Goal: Task Accomplishment & Management: Complete application form

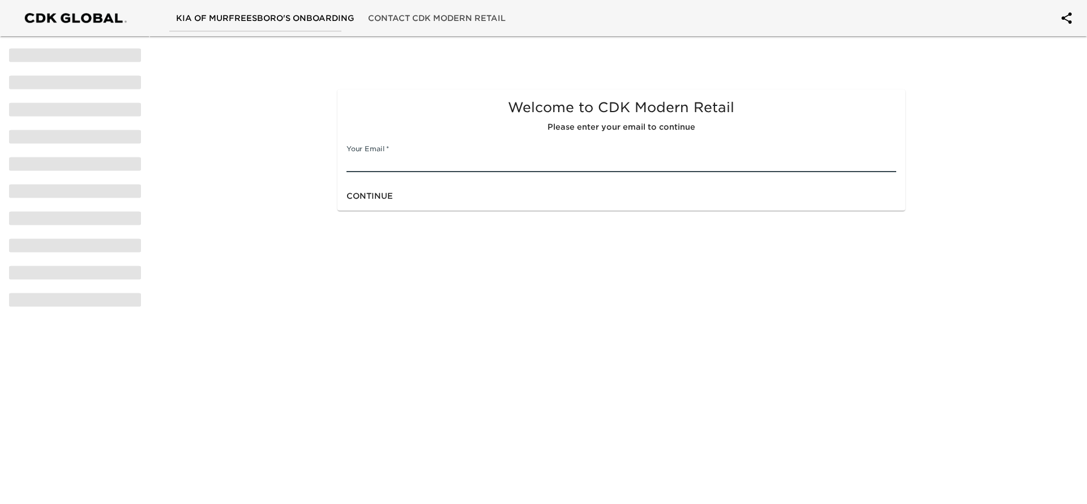
click at [437, 159] on input "text" at bounding box center [621, 163] width 549 height 18
type input "btaylor@kiaofmurfreesboro.com"
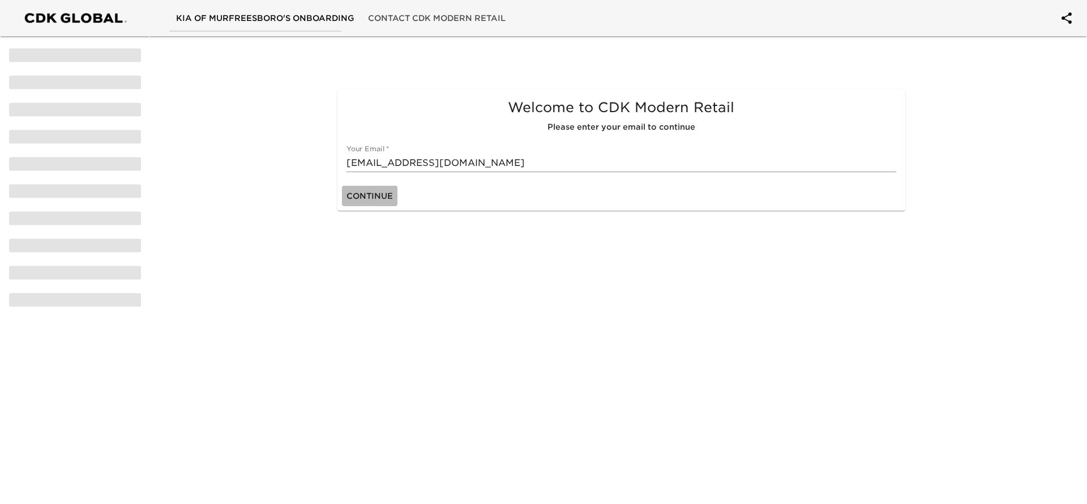
click at [389, 197] on span "Continue" at bounding box center [370, 196] width 46 height 14
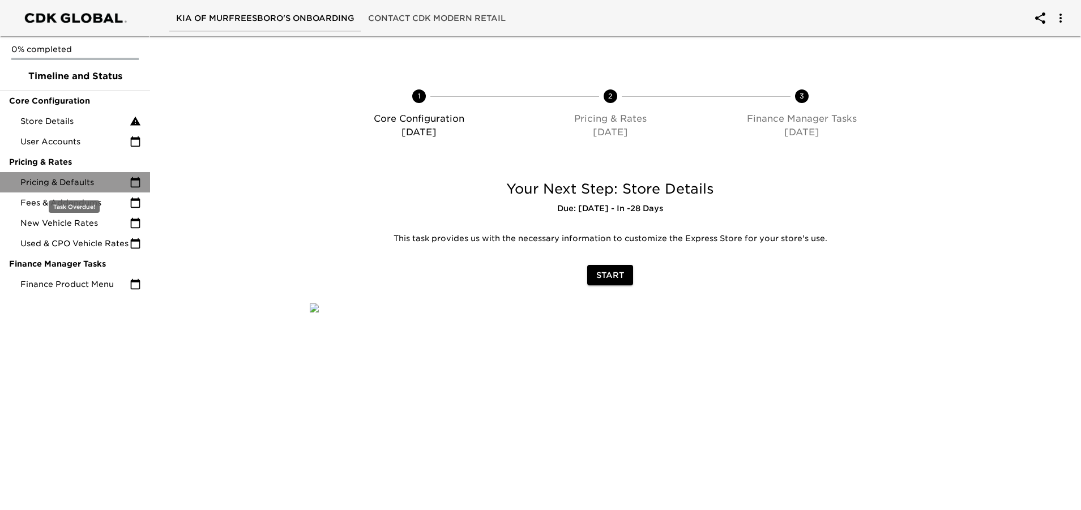
click at [114, 183] on span "Pricing & Defaults" at bounding box center [74, 182] width 109 height 11
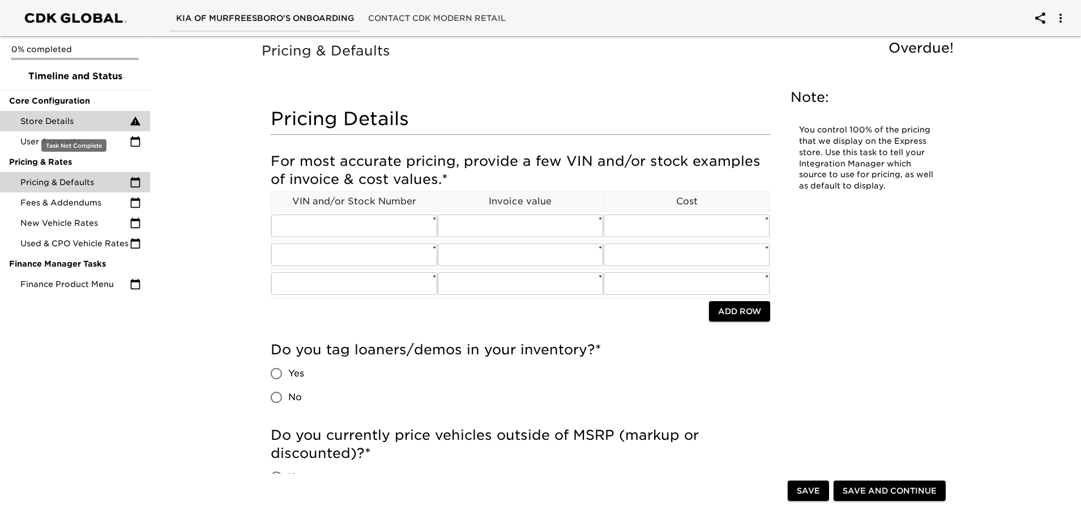
click at [80, 126] on span "Store Details" at bounding box center [74, 121] width 109 height 11
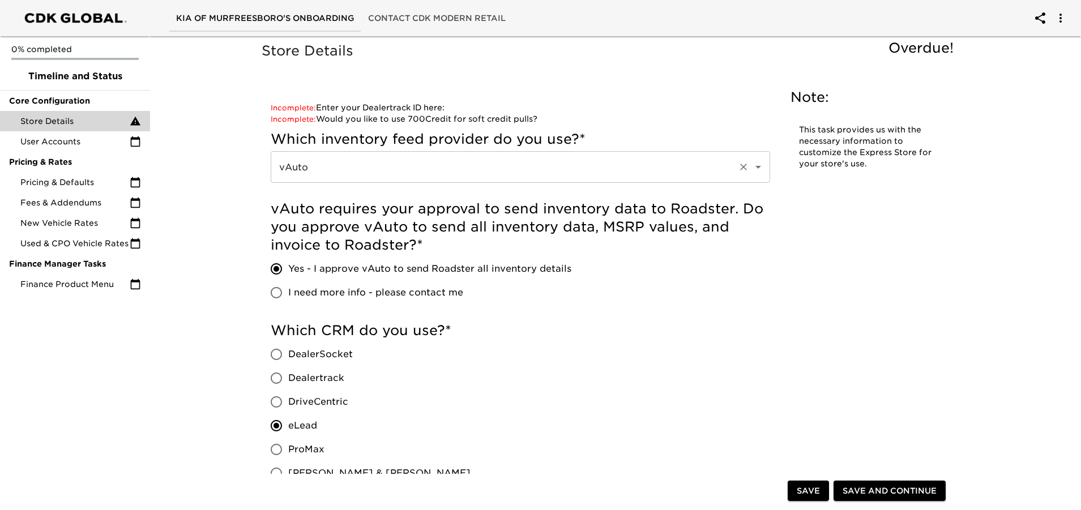
click at [285, 155] on div "vAuto ​" at bounding box center [520, 167] width 499 height 32
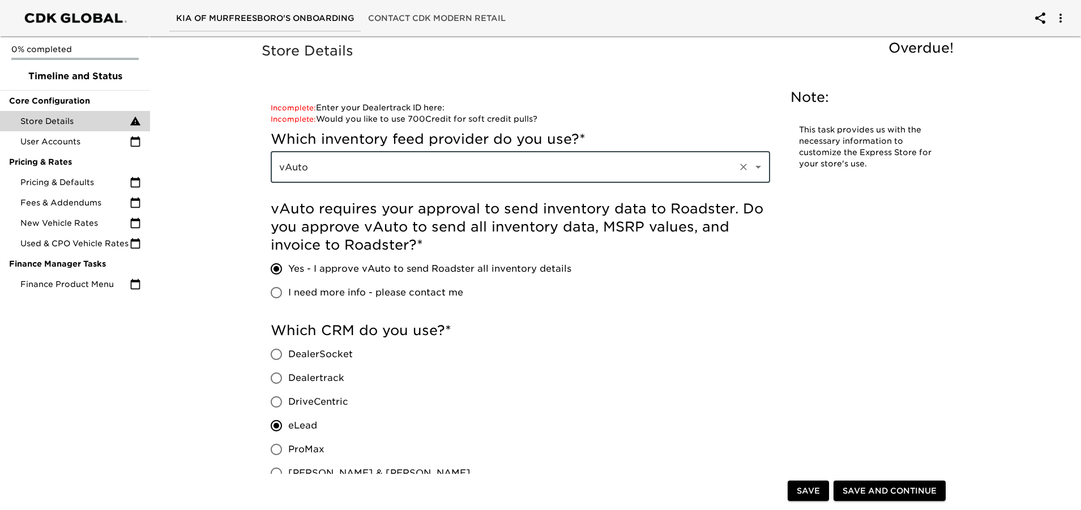
click at [379, 164] on input "vAuto" at bounding box center [505, 167] width 458 height 22
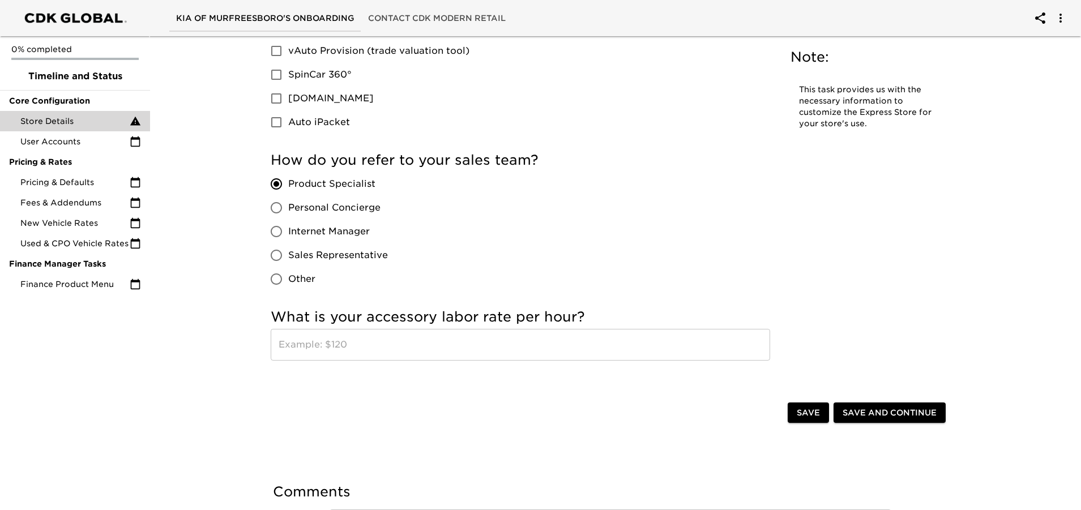
scroll to position [1359, 0]
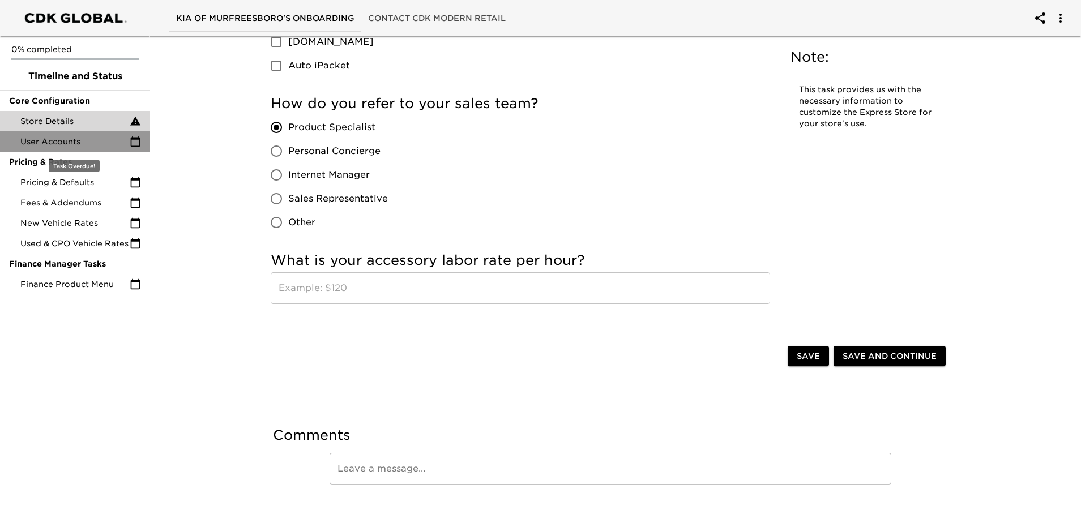
click at [91, 142] on span "User Accounts" at bounding box center [74, 141] width 109 height 11
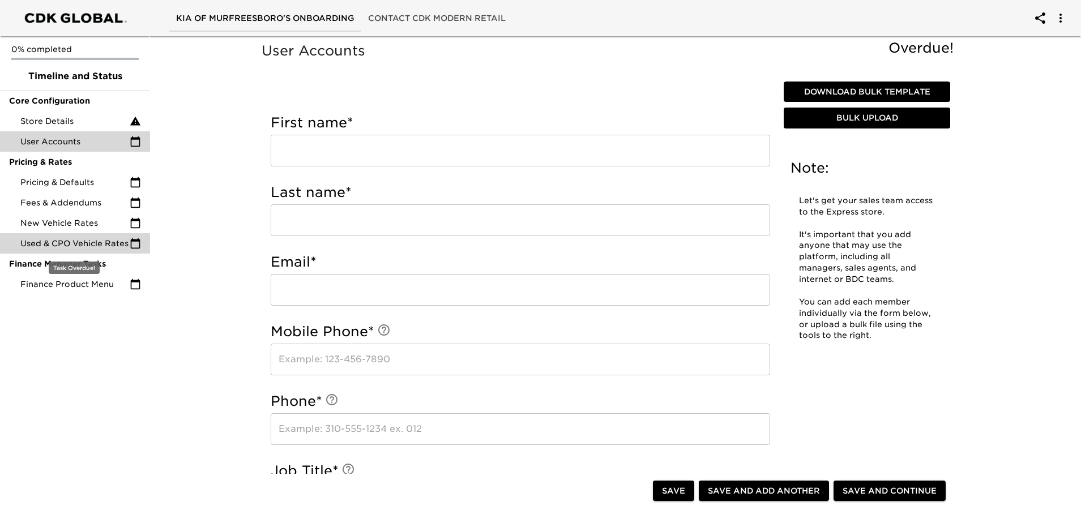
click at [81, 248] on span "Used & CPO Vehicle Rates" at bounding box center [74, 243] width 109 height 11
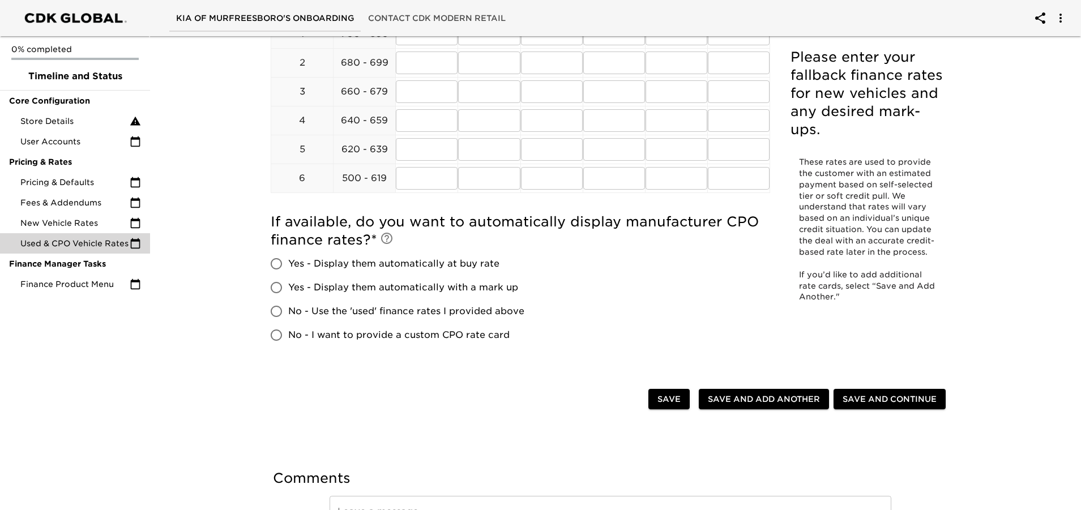
scroll to position [227, 0]
click at [89, 227] on span "New Vehicle Rates" at bounding box center [74, 222] width 109 height 11
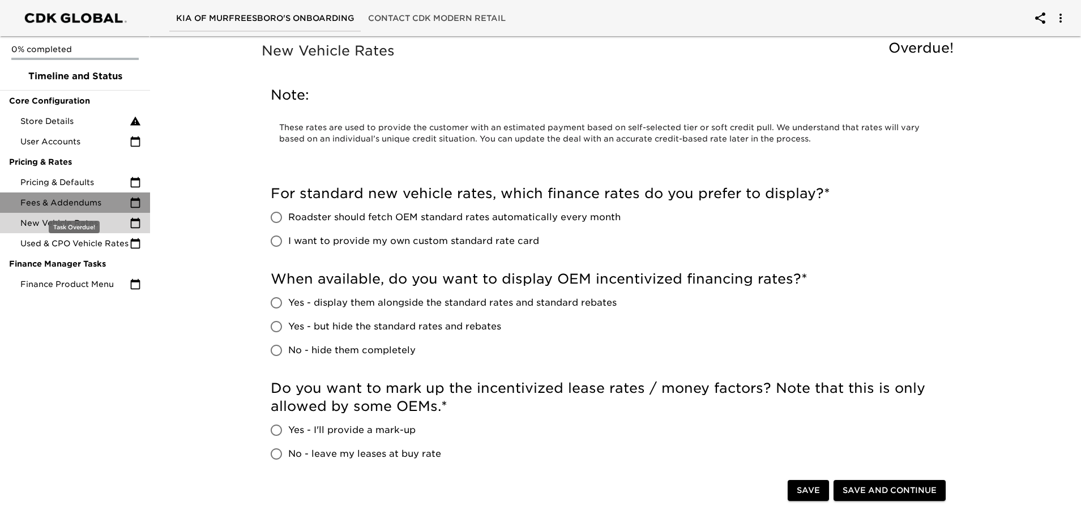
click at [88, 199] on span "Fees & Addendums" at bounding box center [74, 202] width 109 height 11
